Goal: Information Seeking & Learning: Compare options

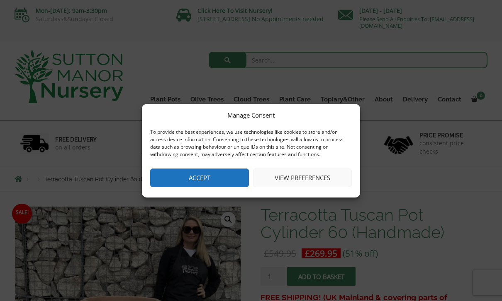
click at [207, 169] on button "Accept" at bounding box center [199, 178] width 99 height 19
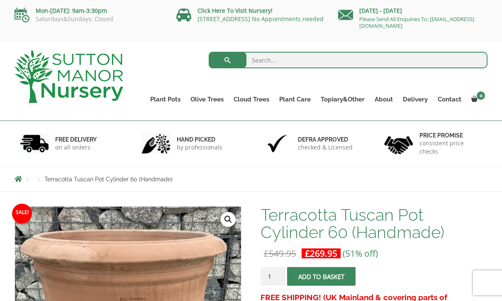
click at [0, 0] on link "Rolled Rim Classico" at bounding box center [0, 0] width 0 height 0
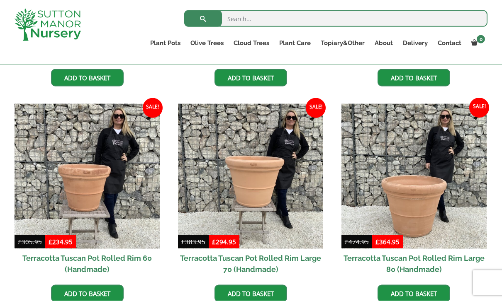
scroll to position [537, 0]
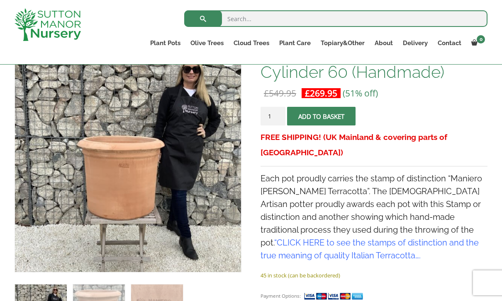
scroll to position [145, 0]
click at [0, 0] on link "Cylinders Traditionals" at bounding box center [0, 0] width 0 height 0
